Goal: Find specific page/section: Find specific page/section

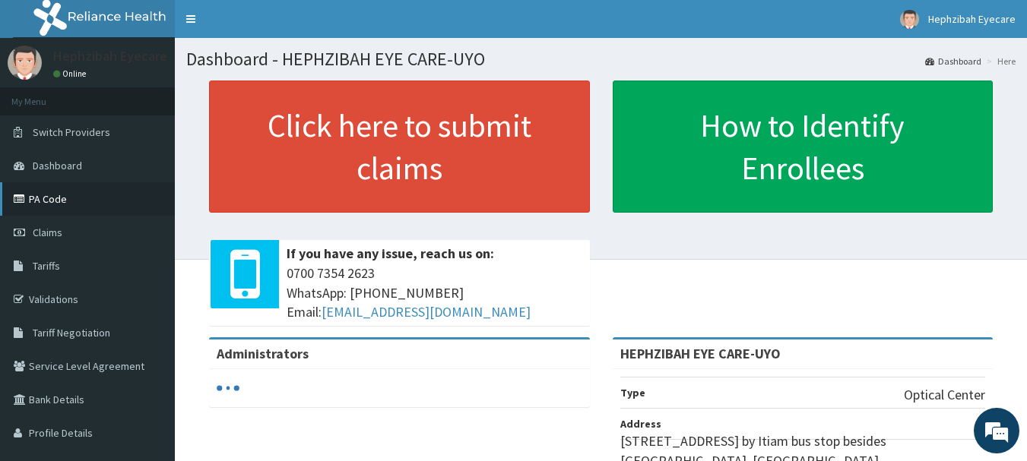
click at [135, 195] on link "PA Code" at bounding box center [87, 198] width 175 height 33
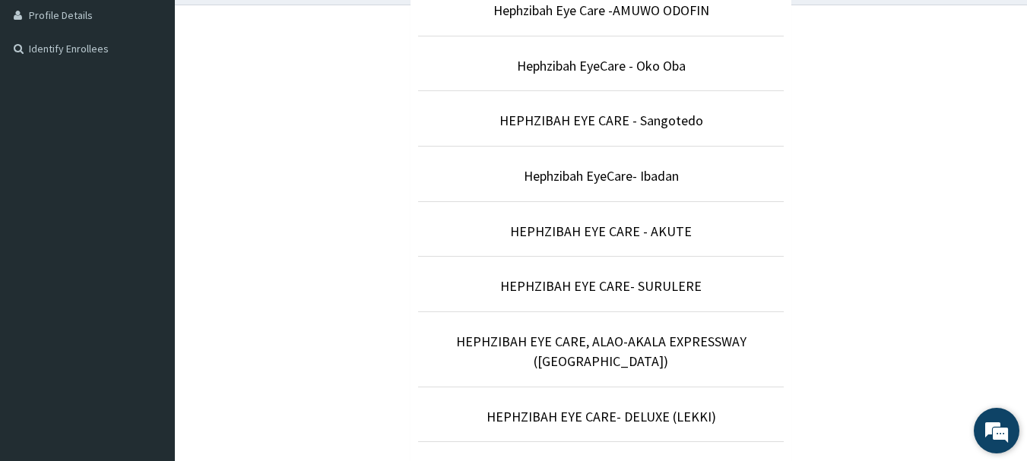
scroll to position [665, 0]
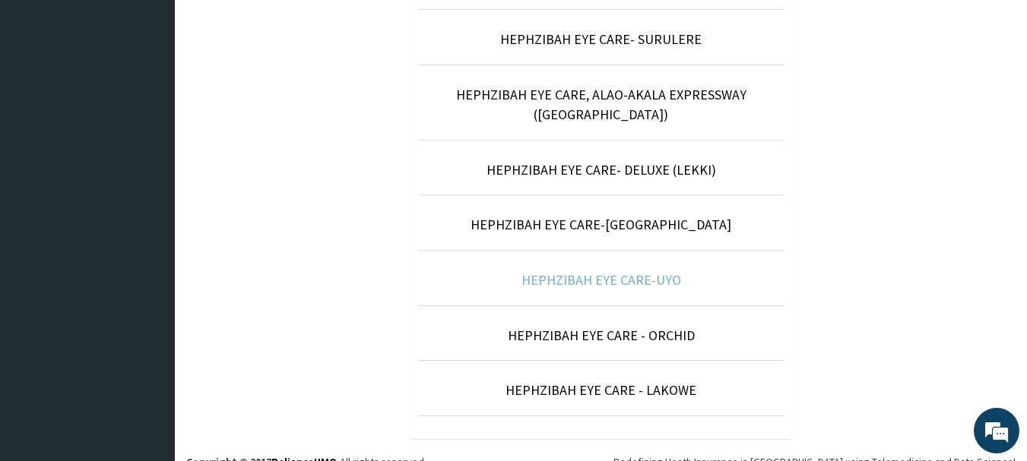
click at [629, 271] on link "HEPHZIBAH EYE CARE-UYO" at bounding box center [601, 279] width 160 height 17
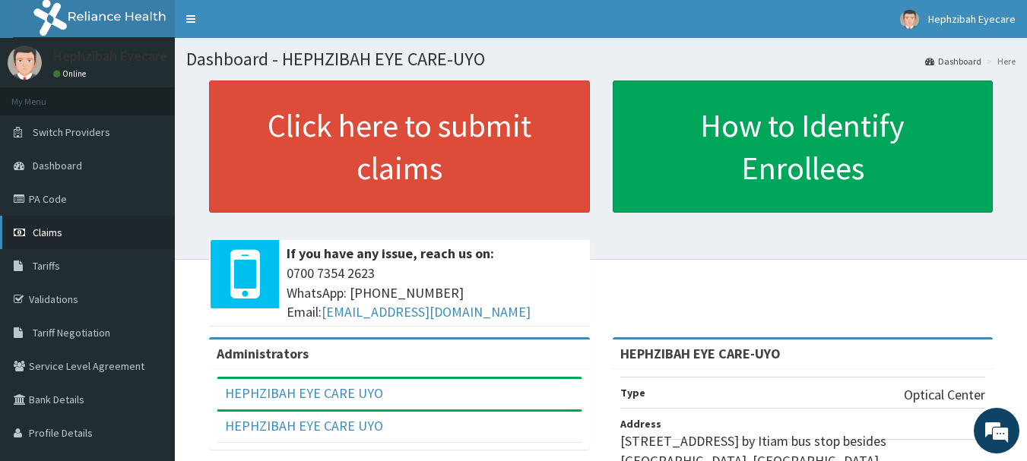
click at [79, 219] on link "Claims" at bounding box center [87, 232] width 175 height 33
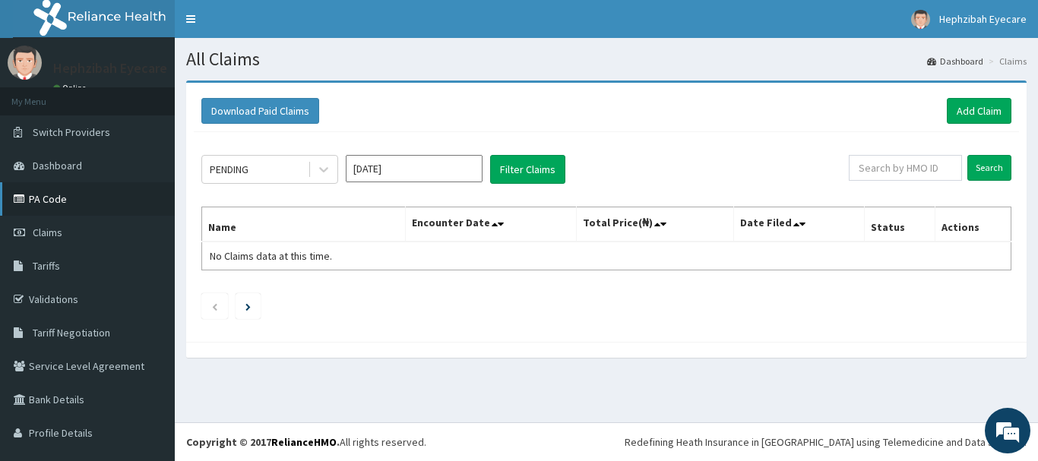
click at [84, 201] on link "PA Code" at bounding box center [87, 198] width 175 height 33
